Goal: Information Seeking & Learning: Learn about a topic

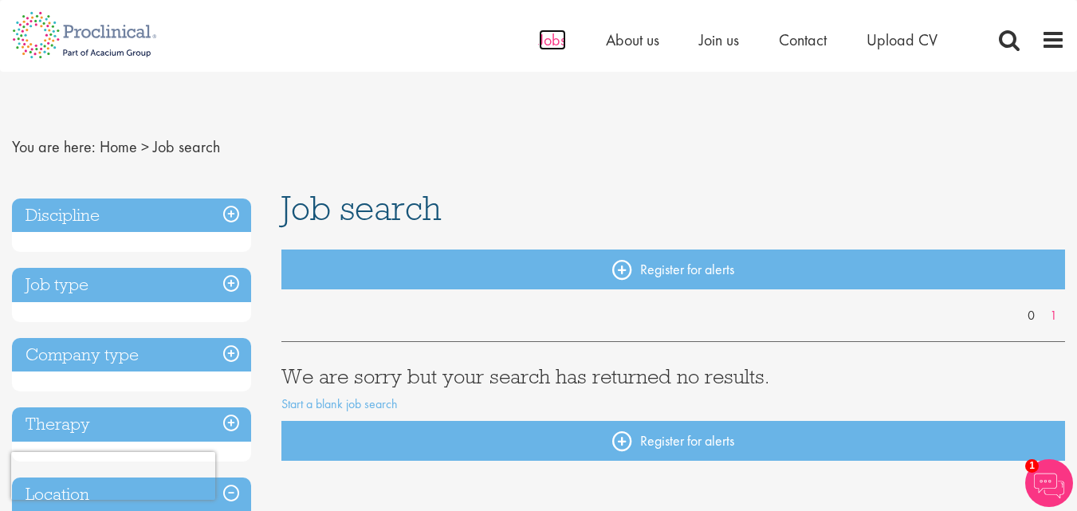
click at [552, 43] on span "Jobs" at bounding box center [552, 39] width 27 height 21
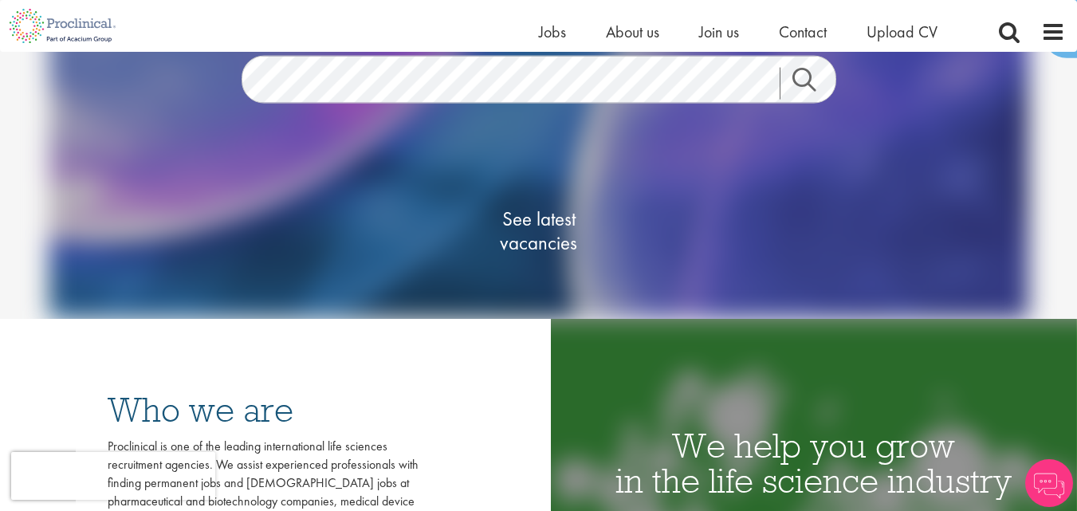
scroll to position [162, 0]
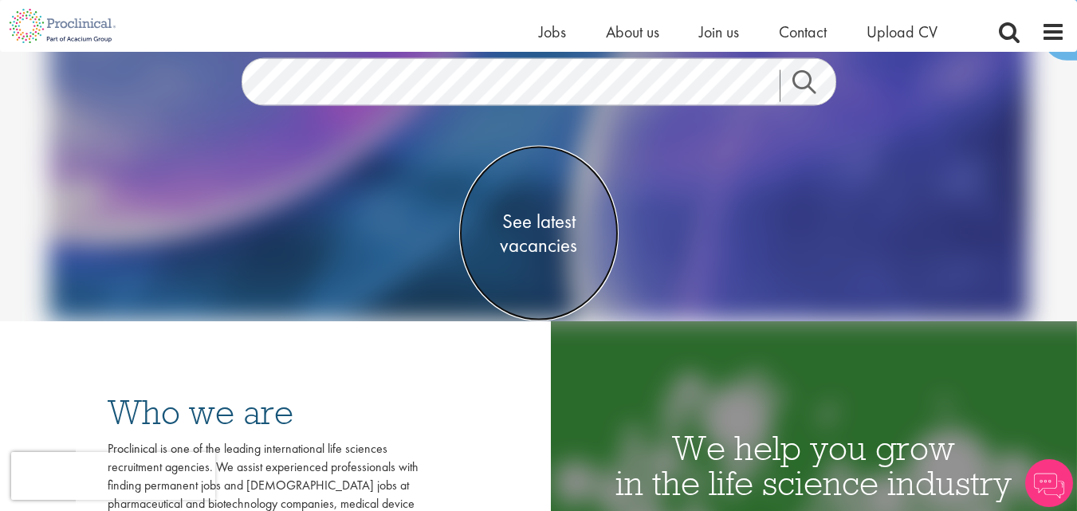
click at [538, 233] on span "See latest vacancies" at bounding box center [538, 233] width 159 height 48
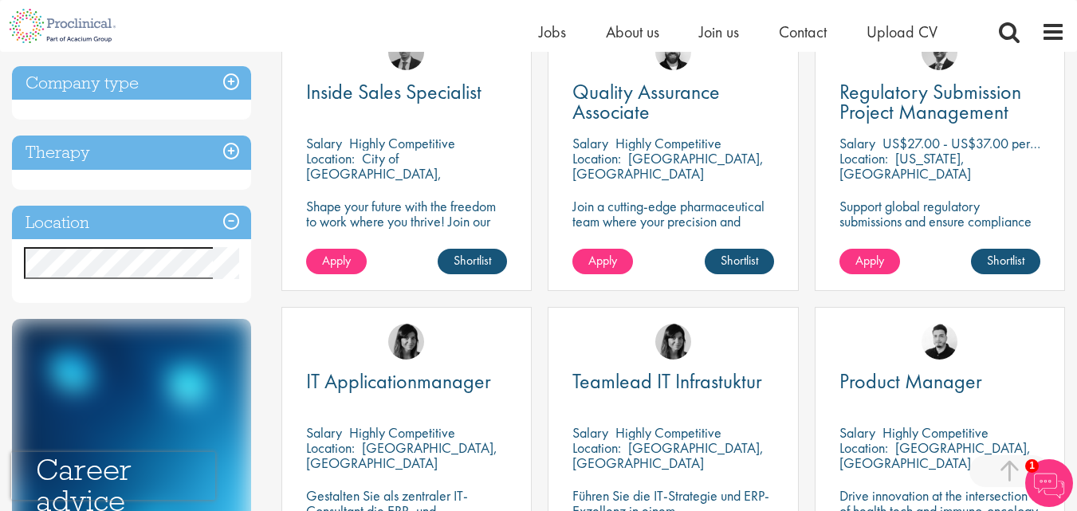
scroll to position [634, 0]
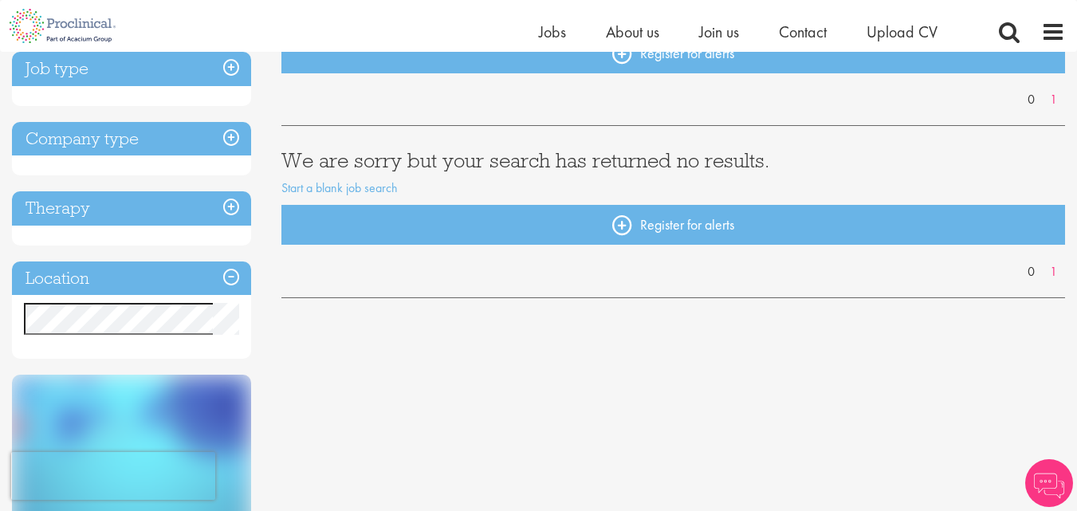
scroll to position [235, 0]
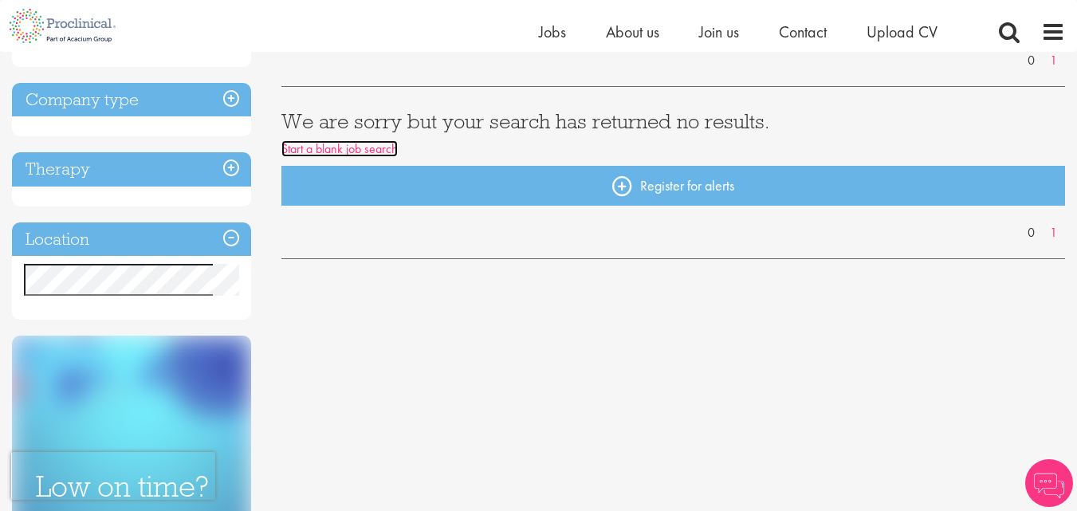
click at [348, 146] on link "Start a blank job search" at bounding box center [339, 148] width 116 height 17
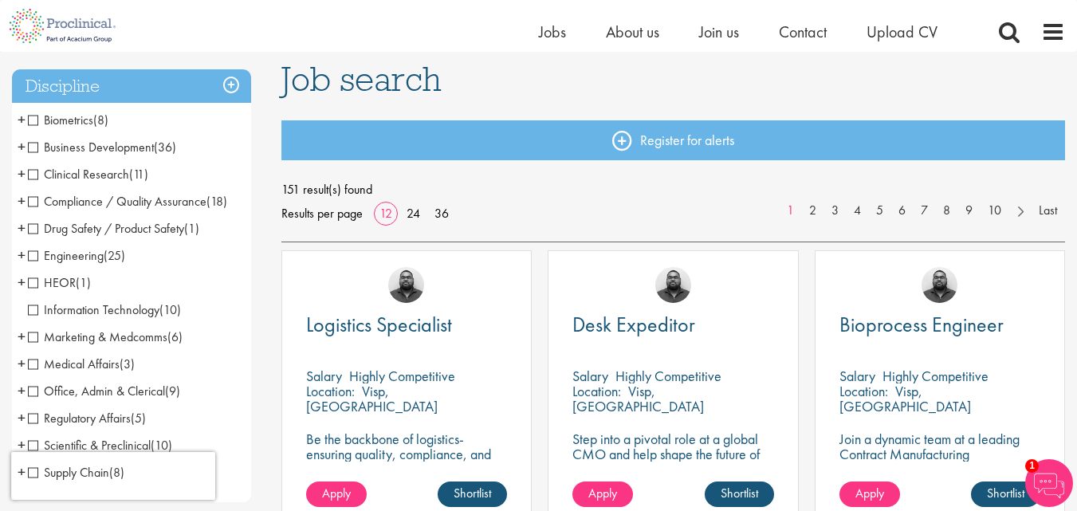
scroll to position [110, 0]
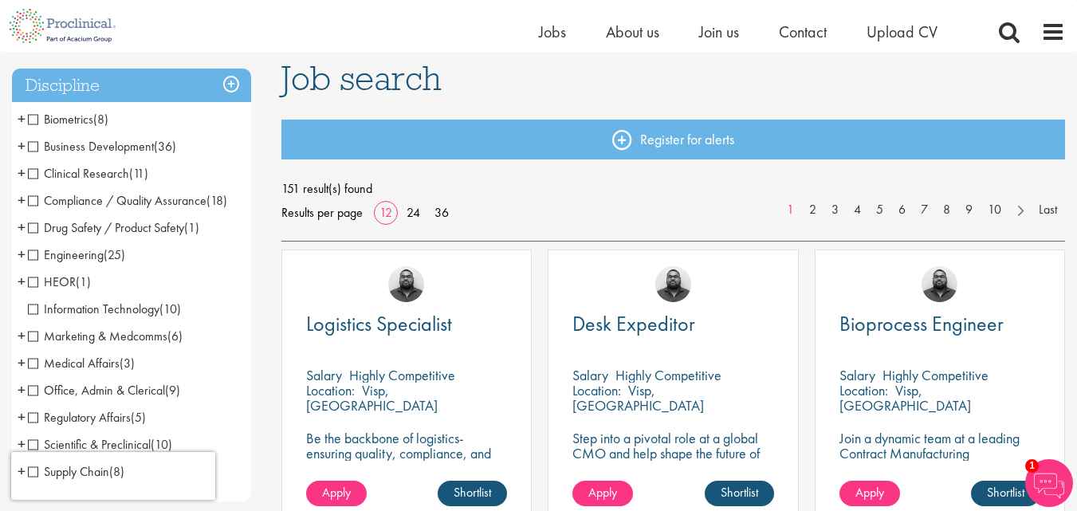
click at [32, 173] on span "Clinical Research" at bounding box center [78, 173] width 101 height 17
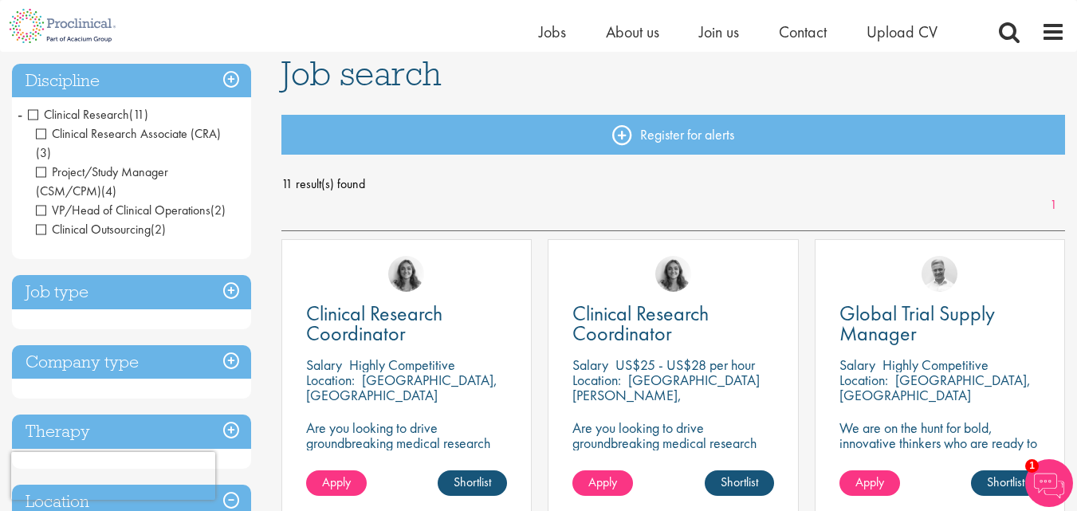
scroll to position [79, 0]
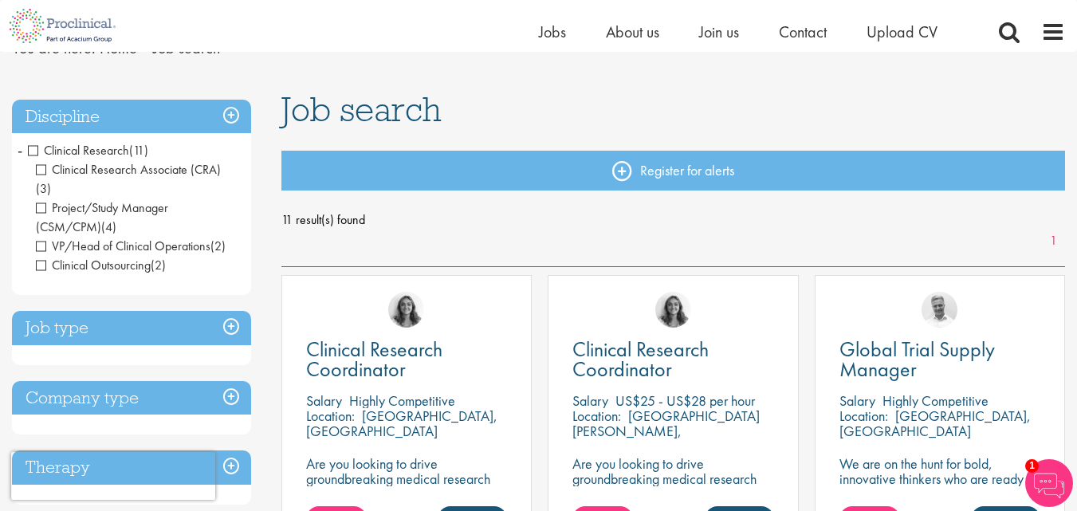
click at [33, 148] on span "Clinical Research" at bounding box center [78, 150] width 101 height 17
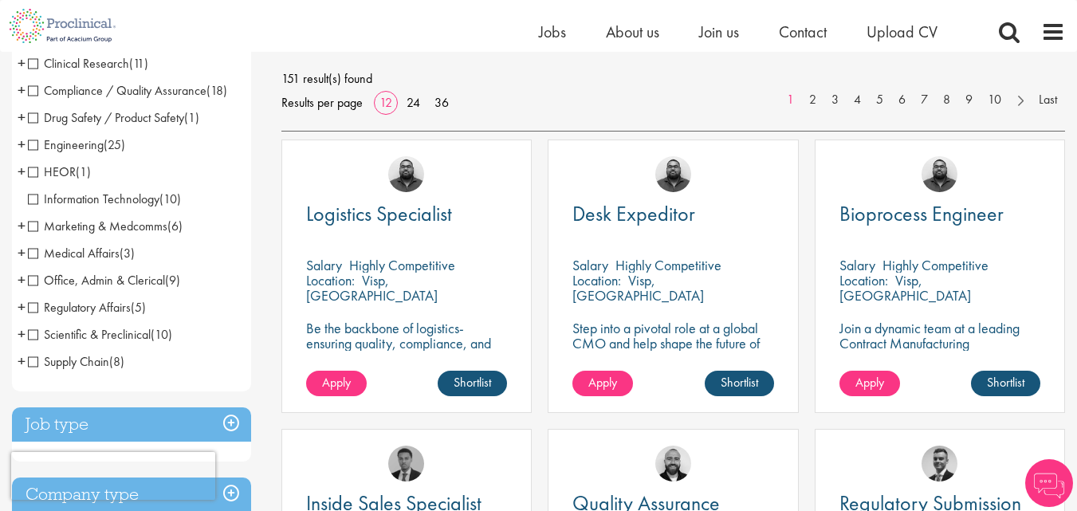
scroll to position [223, 0]
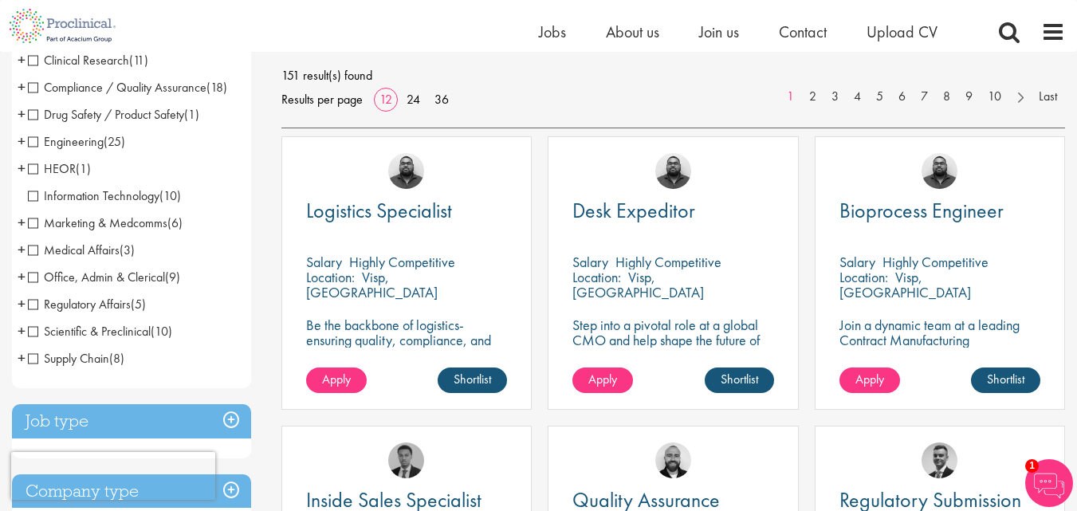
click at [34, 329] on span "Scientific & Preclinical" at bounding box center [89, 331] width 123 height 17
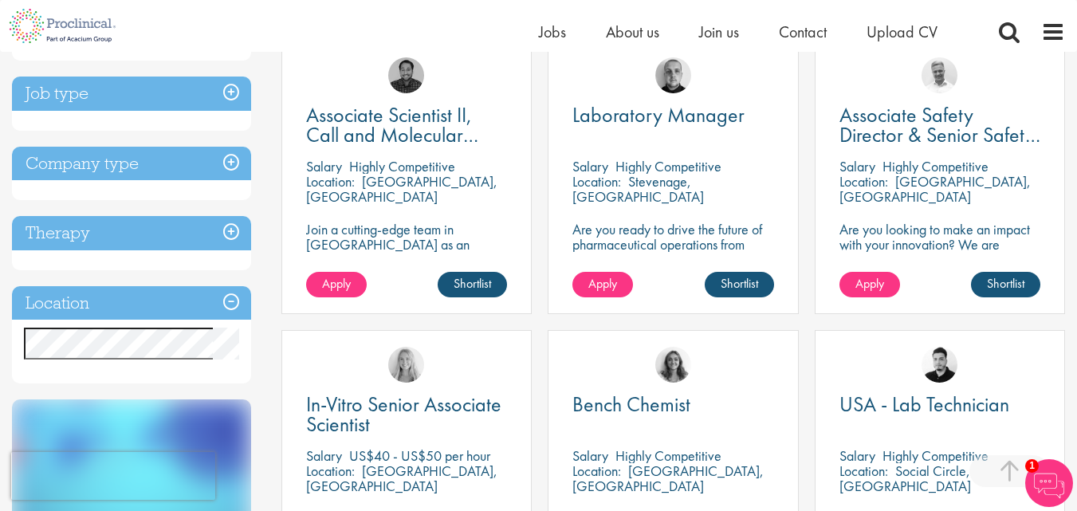
scroll to position [277, 0]
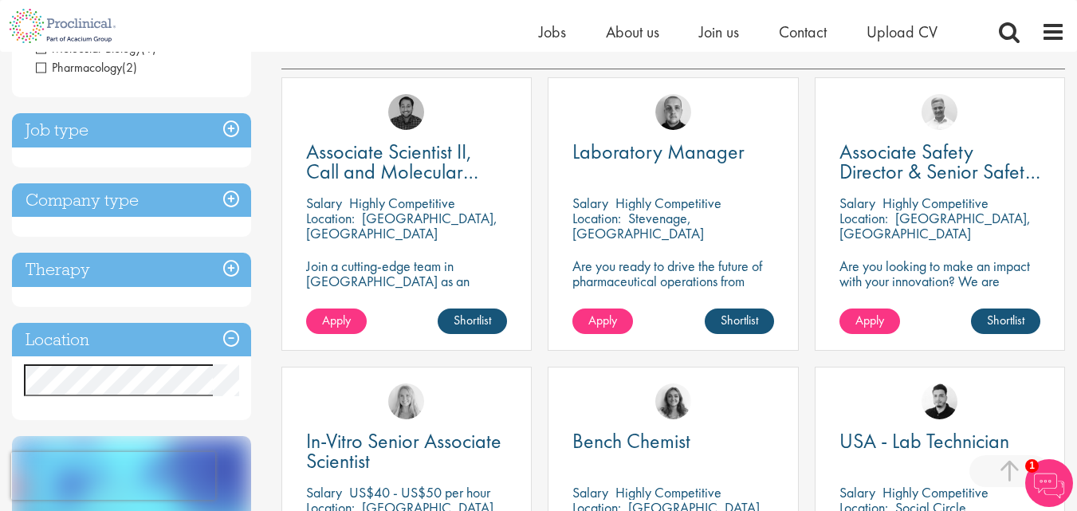
click at [233, 336] on h3 "Location" at bounding box center [131, 340] width 239 height 34
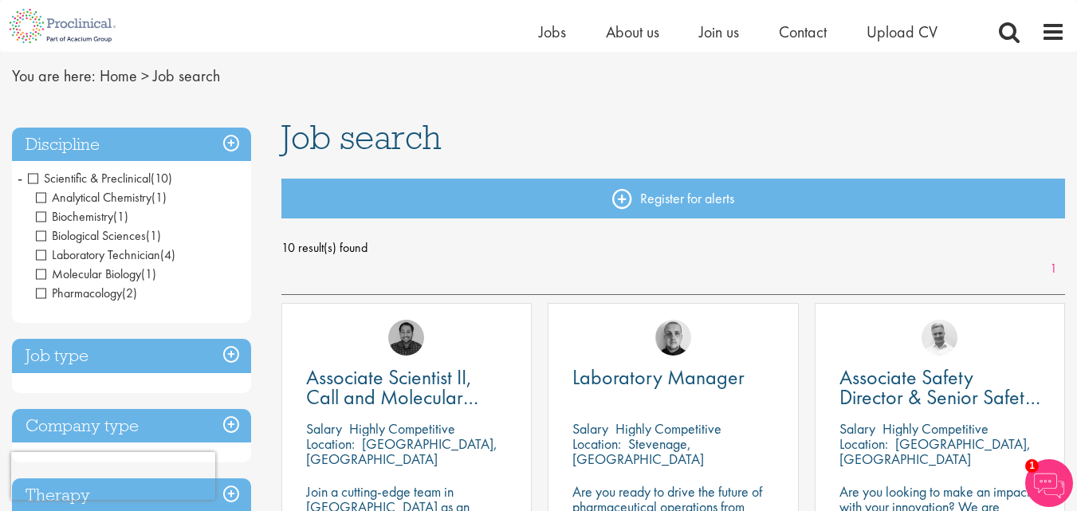
scroll to position [49, 0]
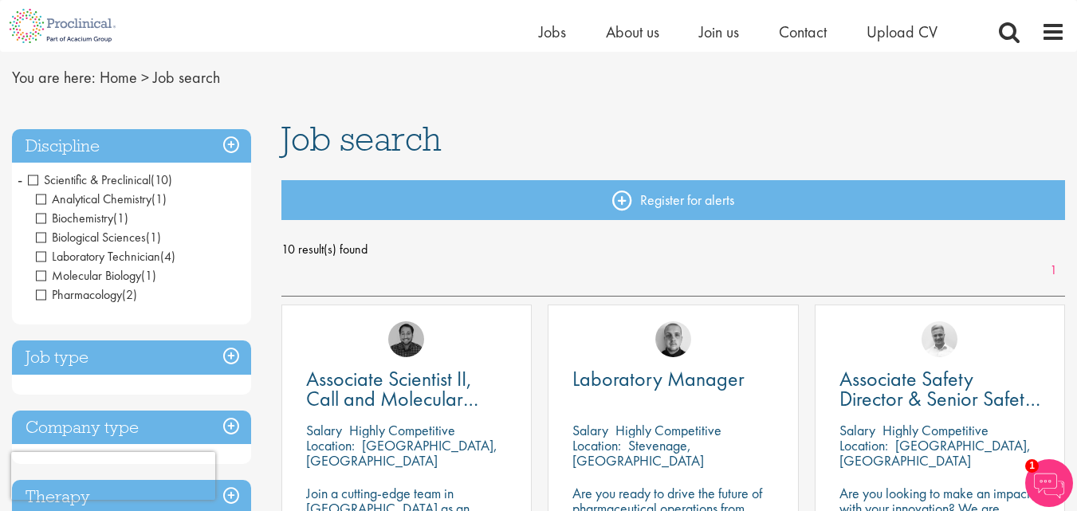
click at [32, 181] on span "Scientific & Preclinical" at bounding box center [89, 179] width 123 height 17
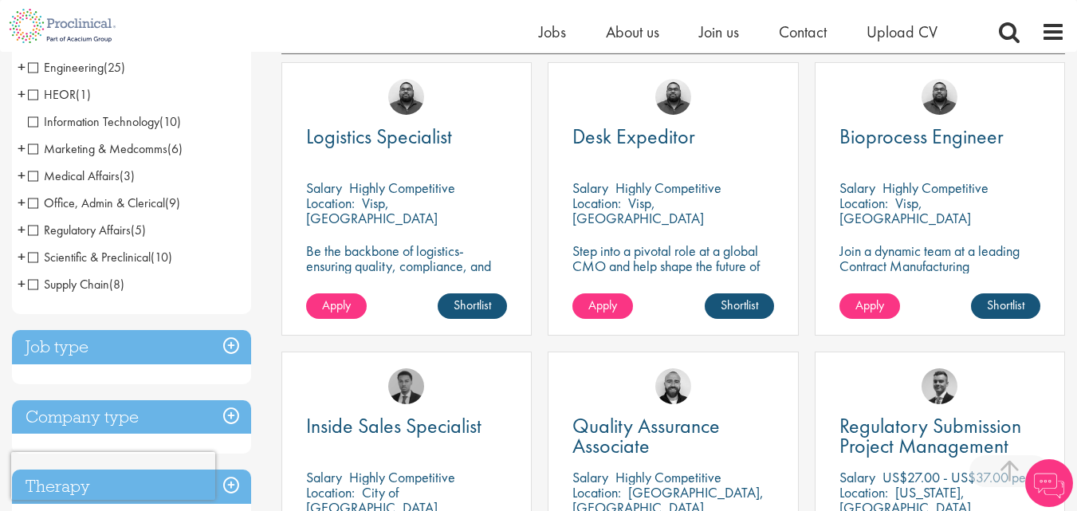
click at [33, 175] on span "Medical Affairs" at bounding box center [74, 175] width 92 height 17
